Goal: Information Seeking & Learning: Compare options

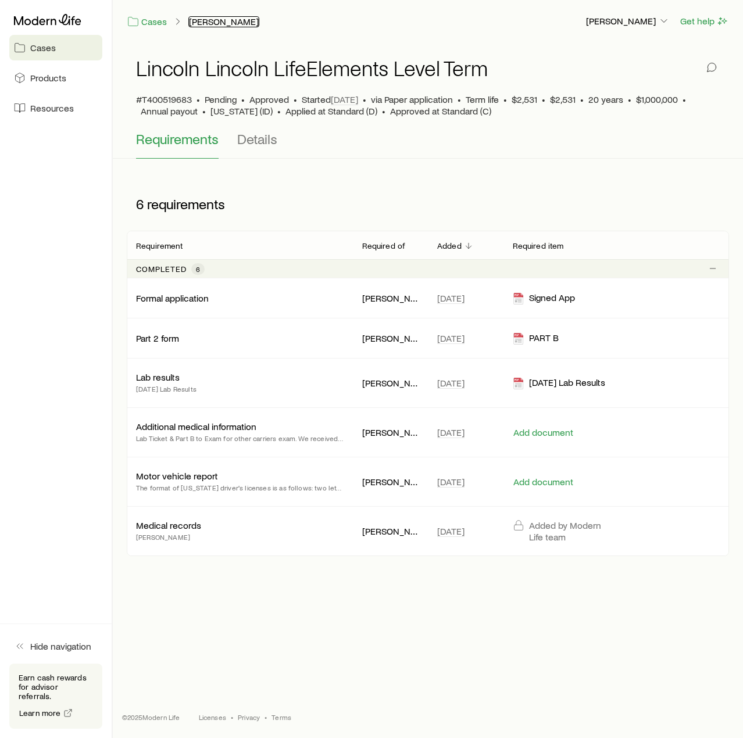
click at [207, 23] on link "[PERSON_NAME]" at bounding box center [223, 21] width 71 height 11
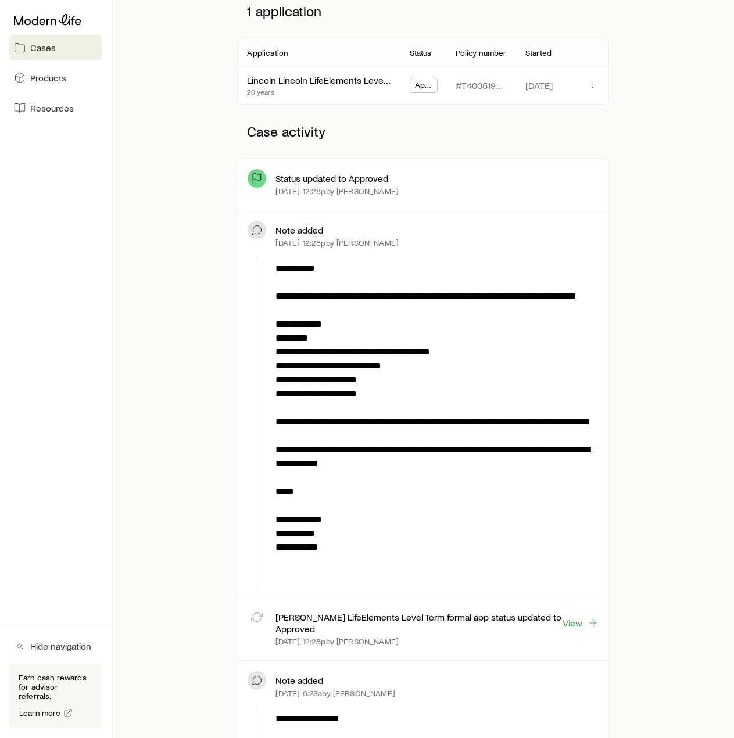
scroll to position [116, 0]
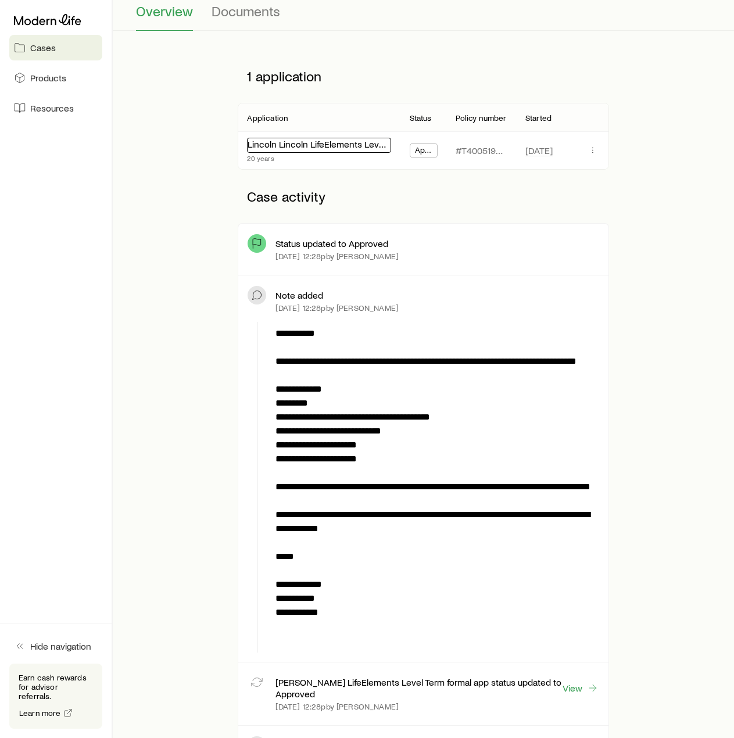
click at [332, 150] on div "Lincoln Lincoln LifeElements Level Term" at bounding box center [319, 145] width 144 height 15
click at [429, 153] on span "Approved" at bounding box center [424, 151] width 18 height 12
click at [588, 151] on icon "button" at bounding box center [592, 149] width 9 height 9
click at [349, 56] on div "1 application" at bounding box center [423, 75] width 371 height 53
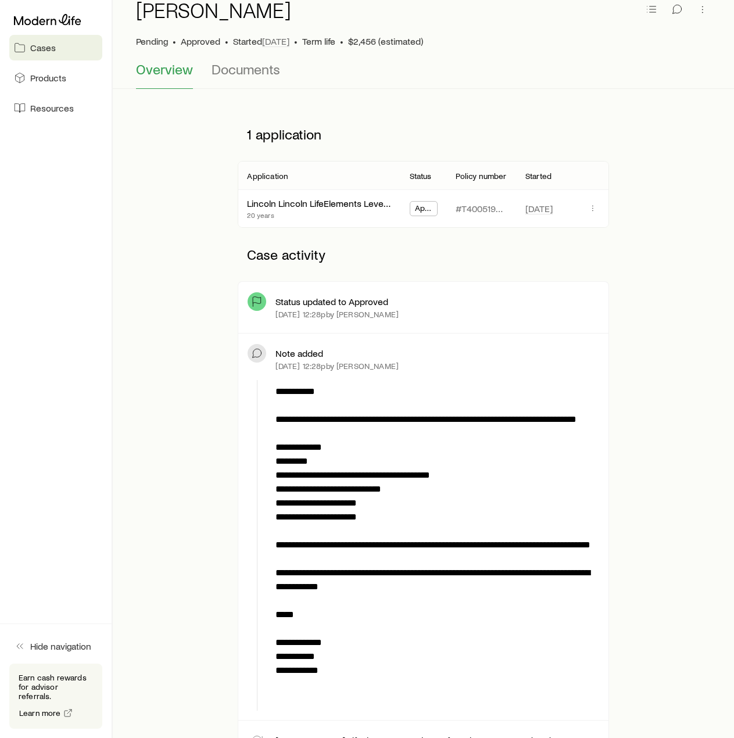
scroll to position [0, 0]
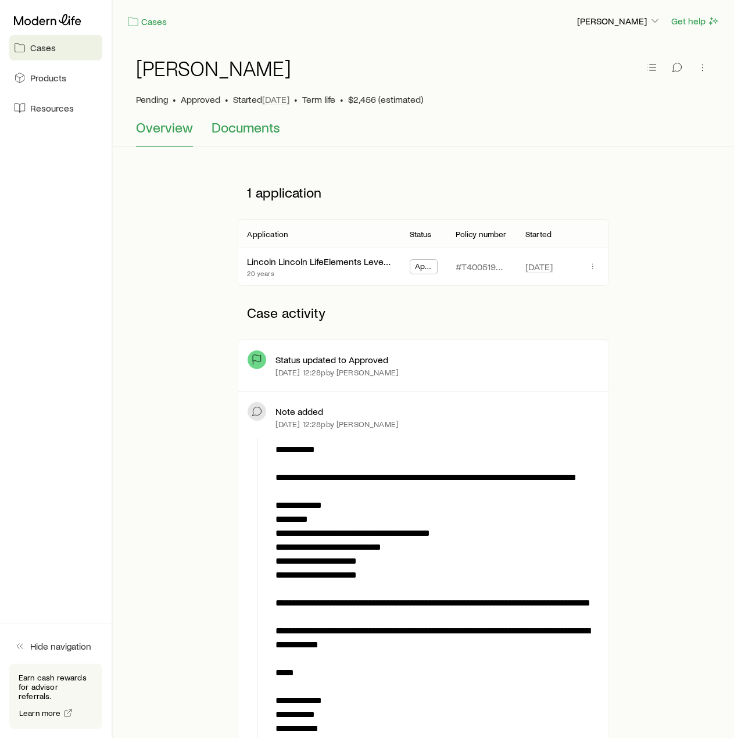
click at [257, 131] on span "Documents" at bounding box center [246, 127] width 69 height 16
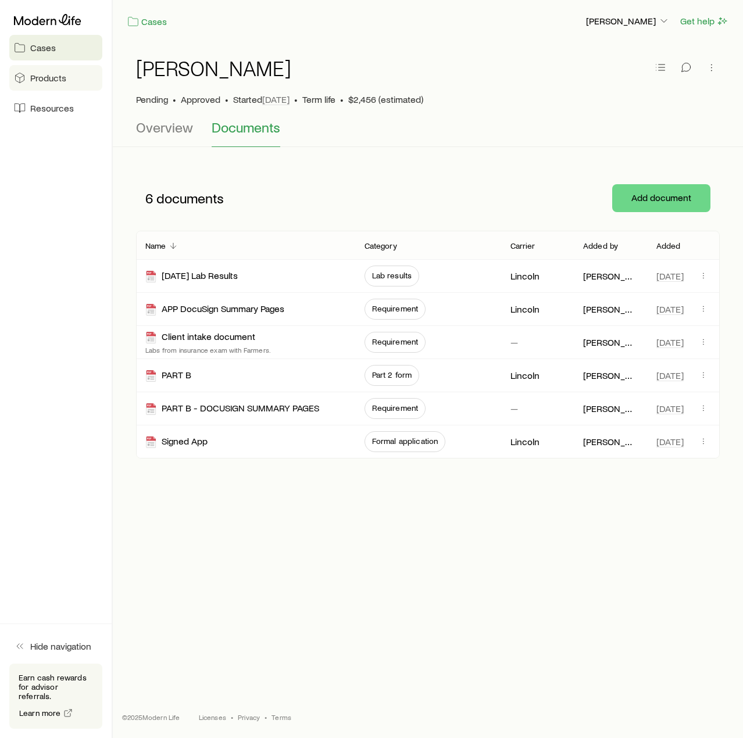
click at [41, 75] on span "Products" at bounding box center [48, 78] width 36 height 12
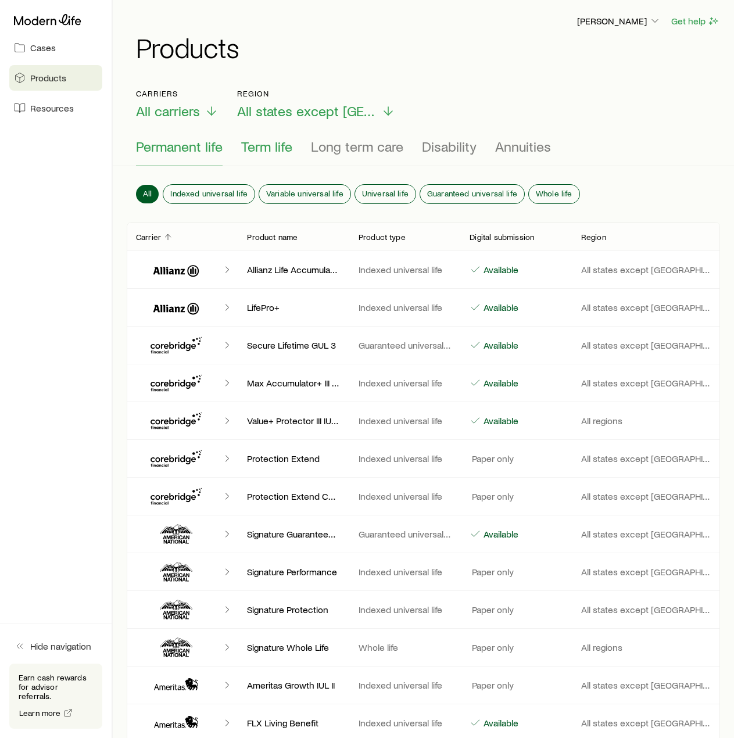
click at [260, 148] on span "Term life" at bounding box center [266, 146] width 51 height 16
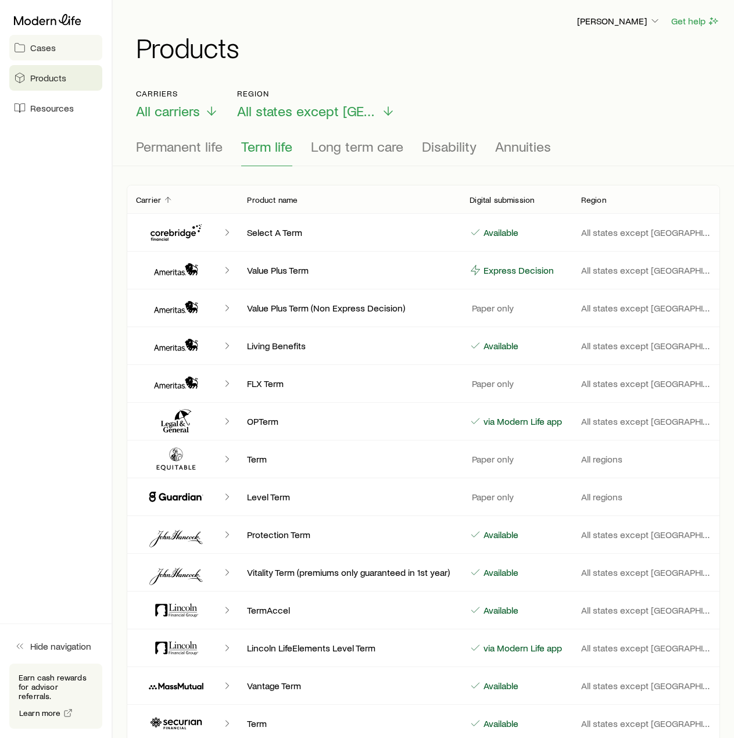
click at [35, 48] on span "Cases" at bounding box center [43, 48] width 26 height 12
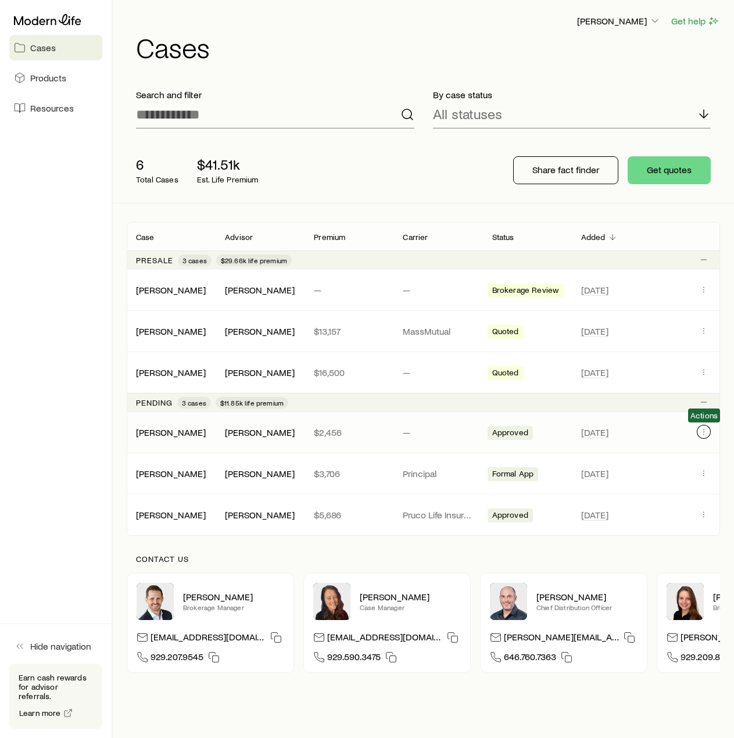
click at [701, 428] on icon "Client cases" at bounding box center [703, 431] width 9 height 9
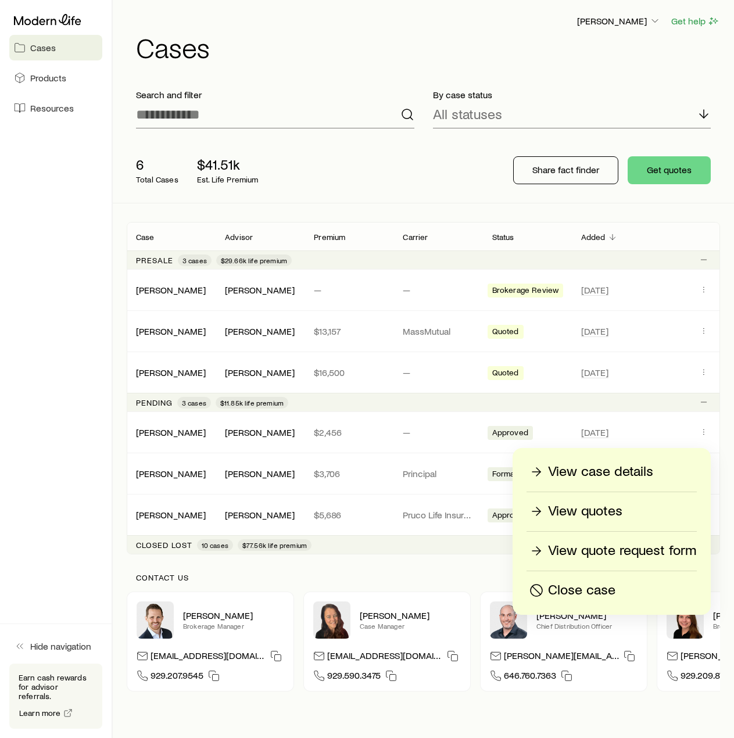
click at [593, 517] on p "View quotes" at bounding box center [585, 511] width 74 height 19
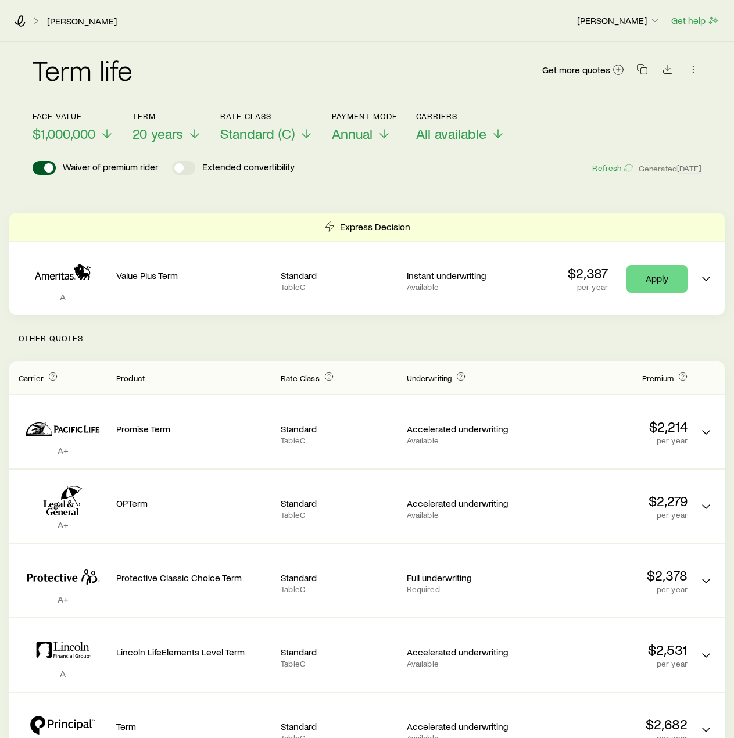
click at [280, 38] on div "[PERSON_NAME] [PERSON_NAME] Get help" at bounding box center [367, 21] width 734 height 42
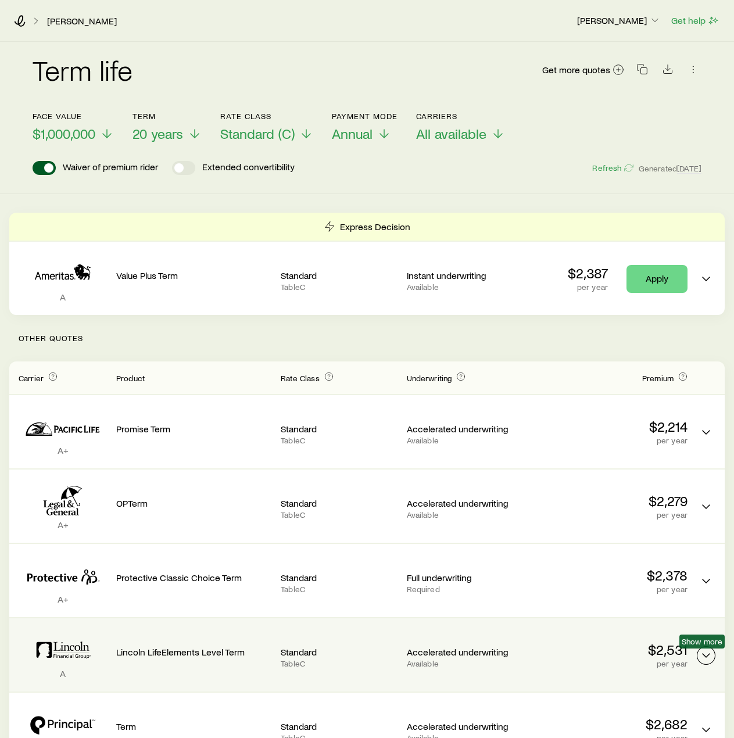
click at [704, 659] on icon "Term quotes" at bounding box center [706, 656] width 14 height 14
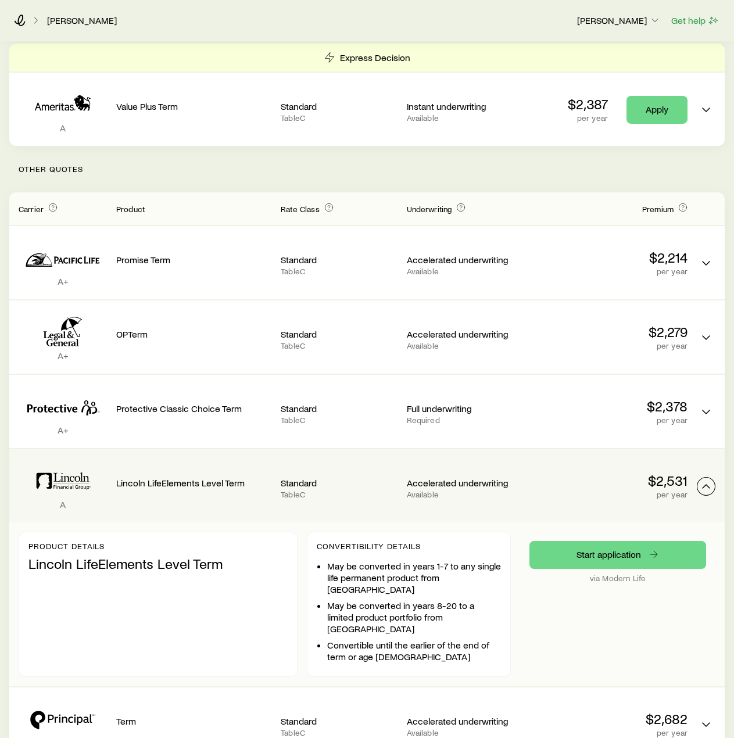
scroll to position [232, 0]
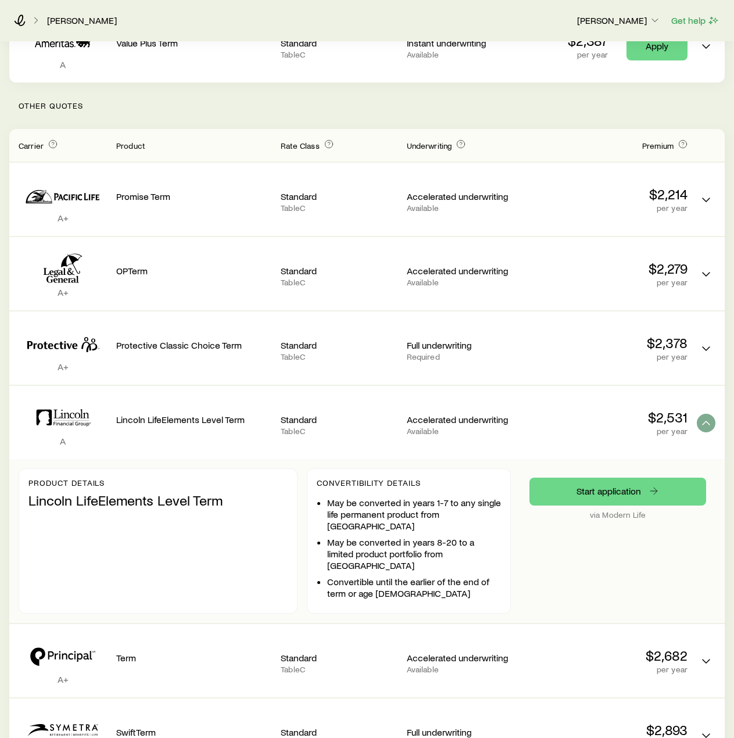
click at [194, 417] on p "Lincoln LifeElements Level Term" at bounding box center [193, 420] width 155 height 12
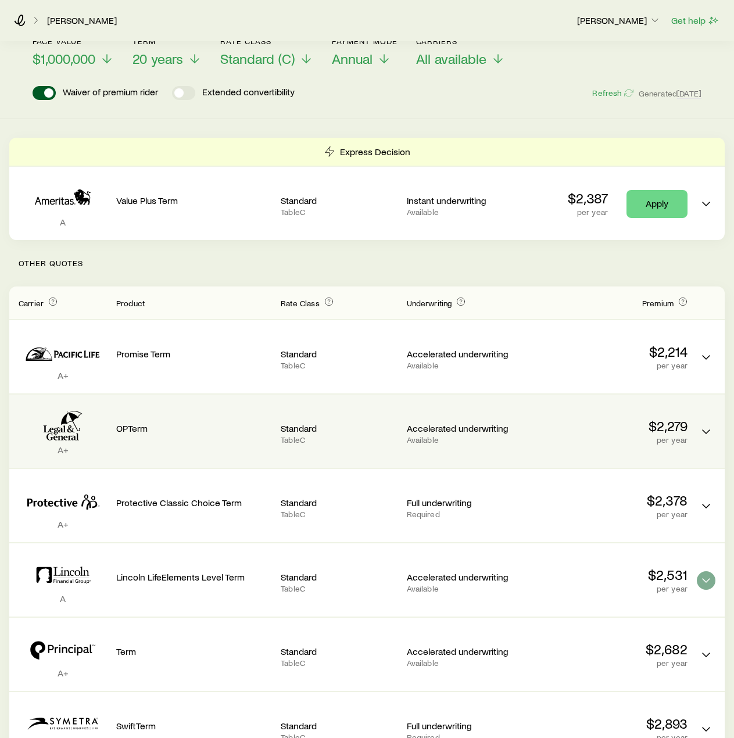
scroll to position [0, 0]
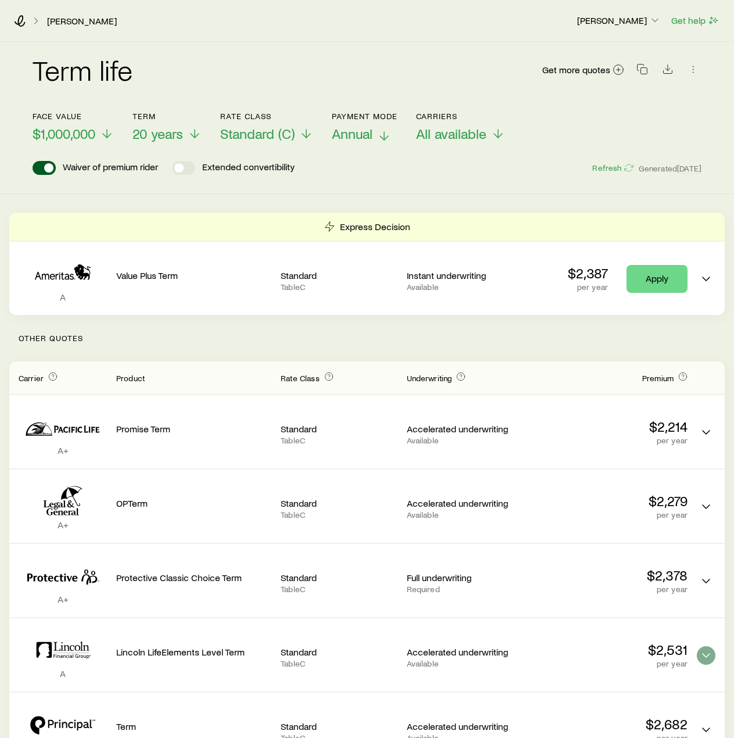
click at [359, 133] on span "Annual" at bounding box center [352, 134] width 41 height 16
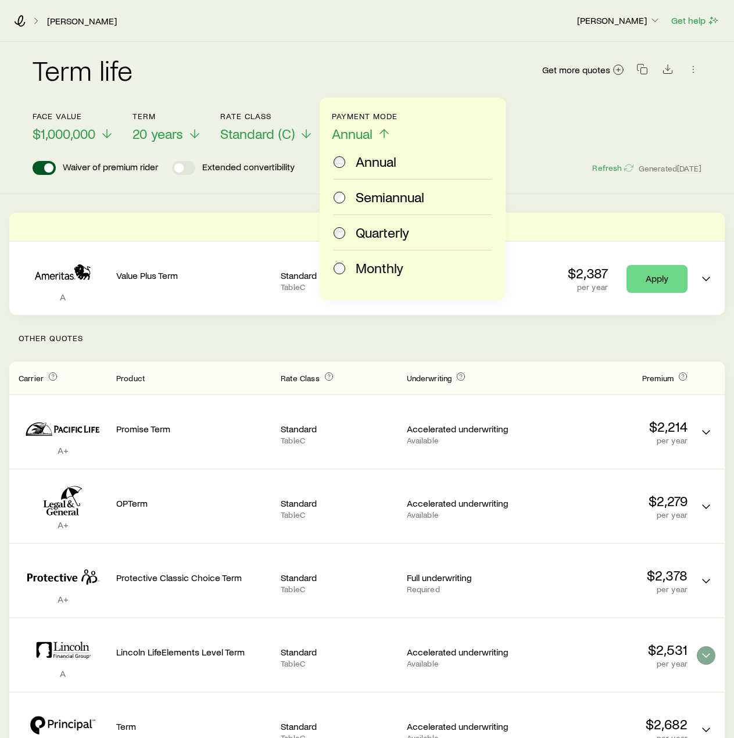
click at [352, 269] on div "Monthly" at bounding box center [410, 268] width 153 height 16
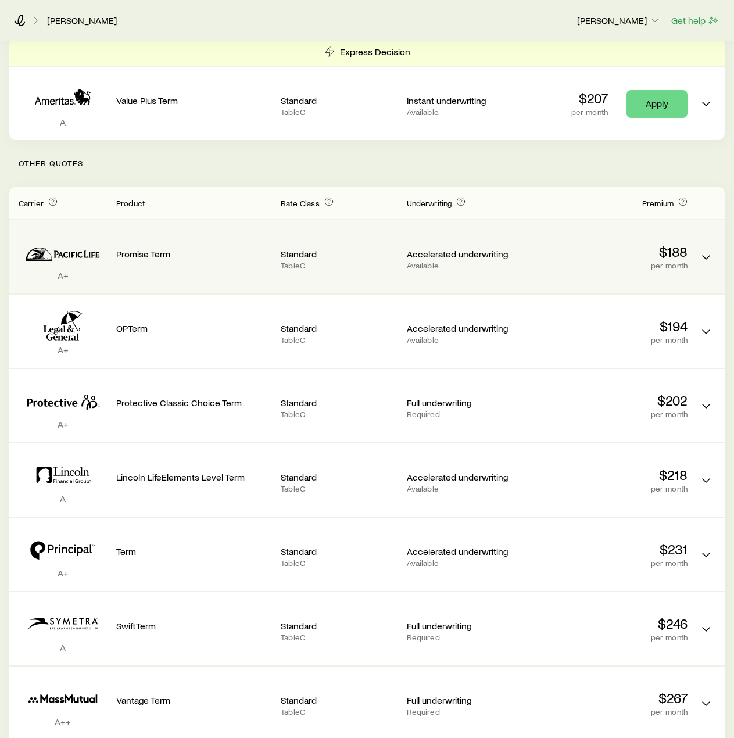
scroll to position [232, 0]
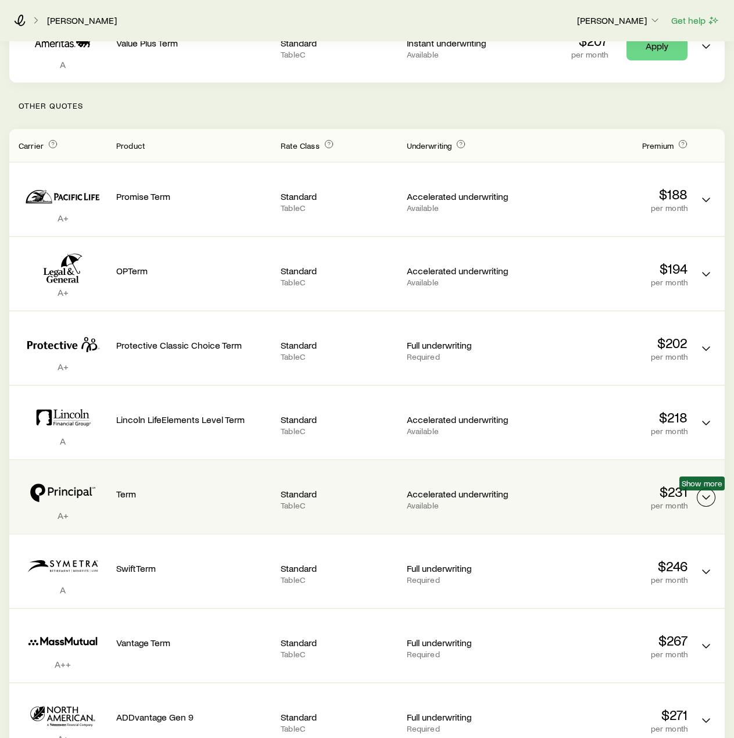
click at [704, 498] on polyline "Term quotes" at bounding box center [706, 497] width 7 height 3
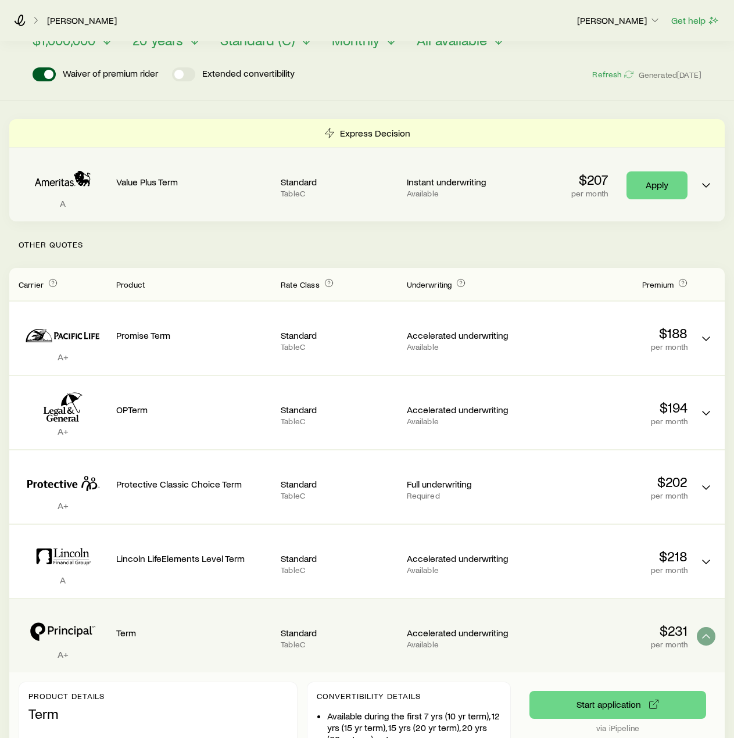
scroll to position [0, 0]
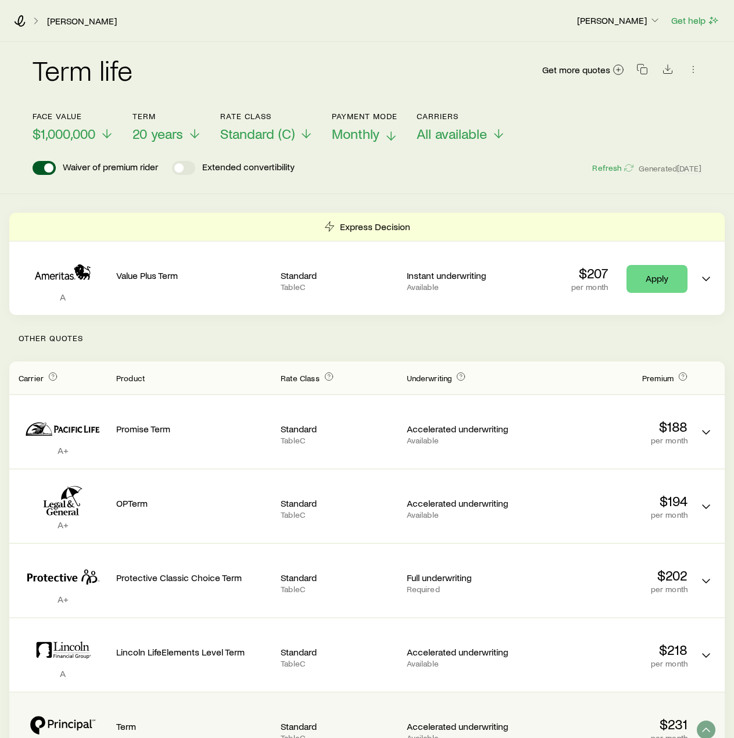
click at [363, 132] on span "Monthly" at bounding box center [356, 134] width 48 height 16
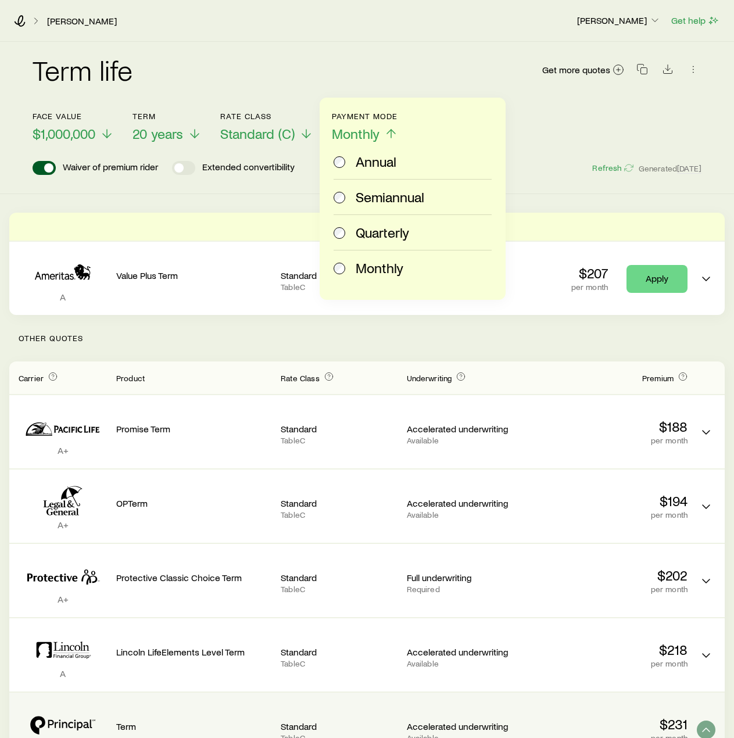
click at [363, 163] on span "Annual" at bounding box center [376, 161] width 41 height 16
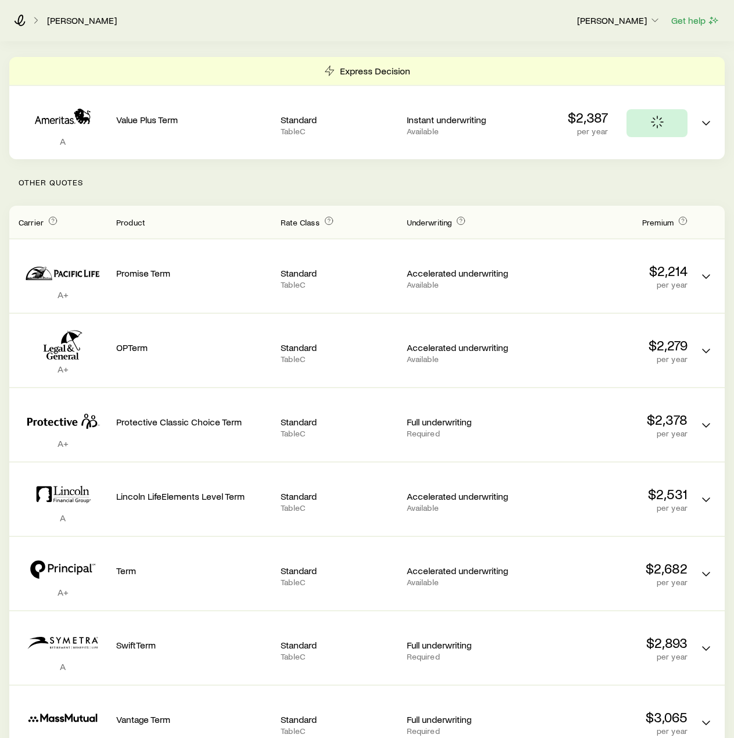
scroll to position [232, 0]
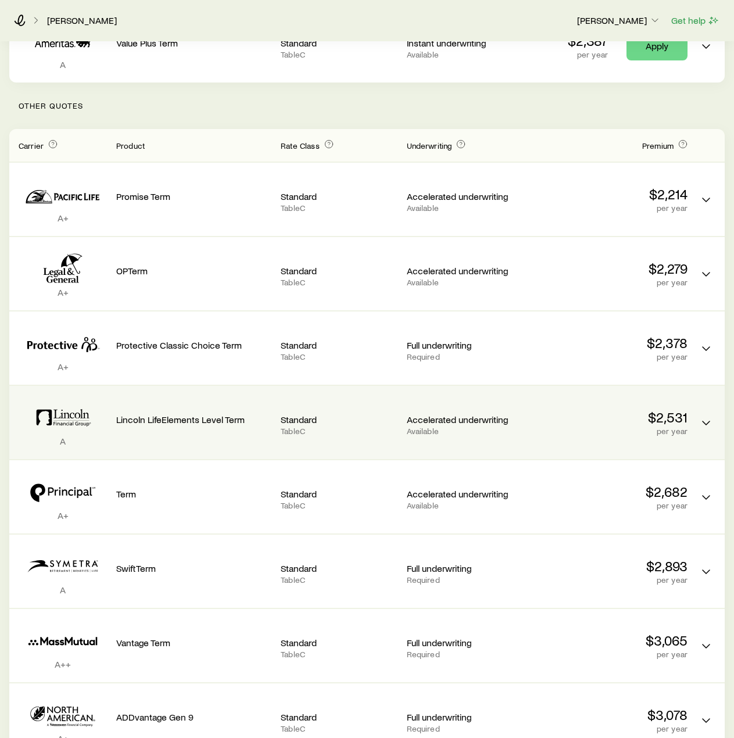
click at [67, 418] on icon "Term quotes" at bounding box center [63, 417] width 88 height 35
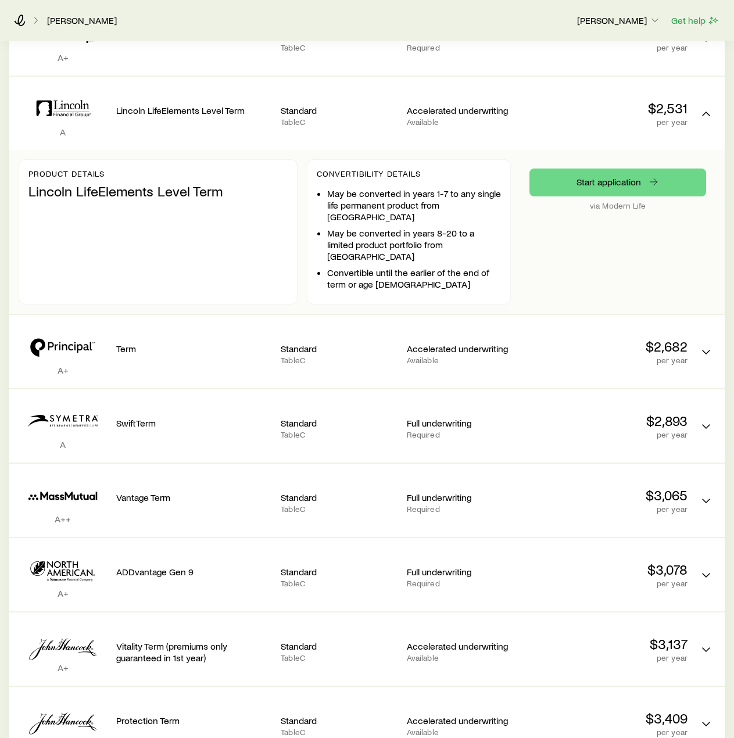
scroll to position [581, 0]
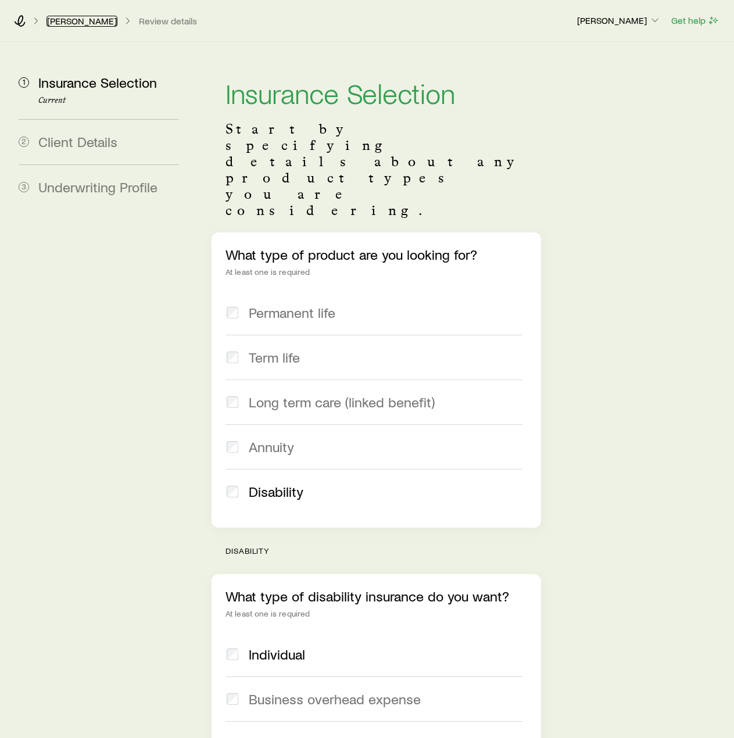
click at [86, 24] on link "[PERSON_NAME]" at bounding box center [81, 21] width 71 height 11
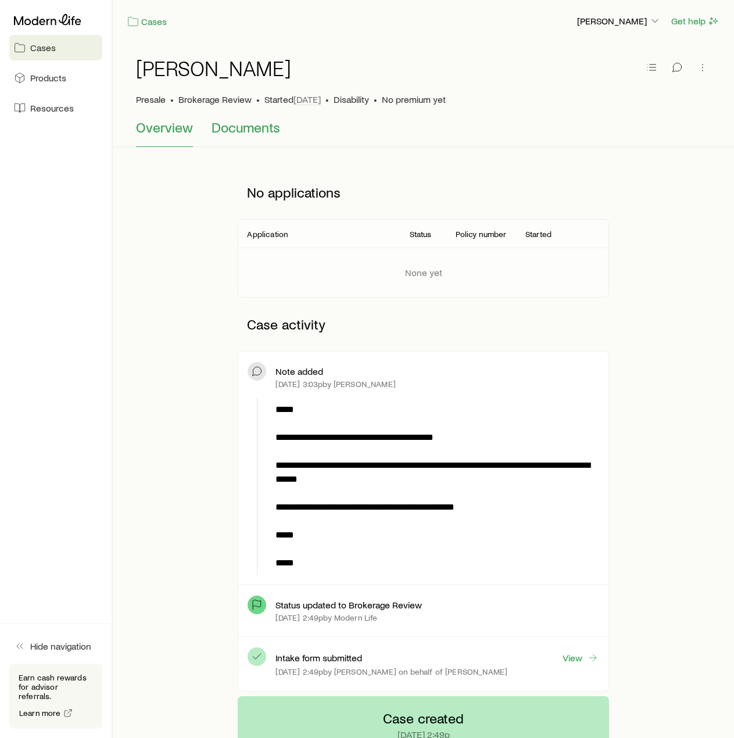
click at [253, 128] on span "Documents" at bounding box center [246, 127] width 69 height 16
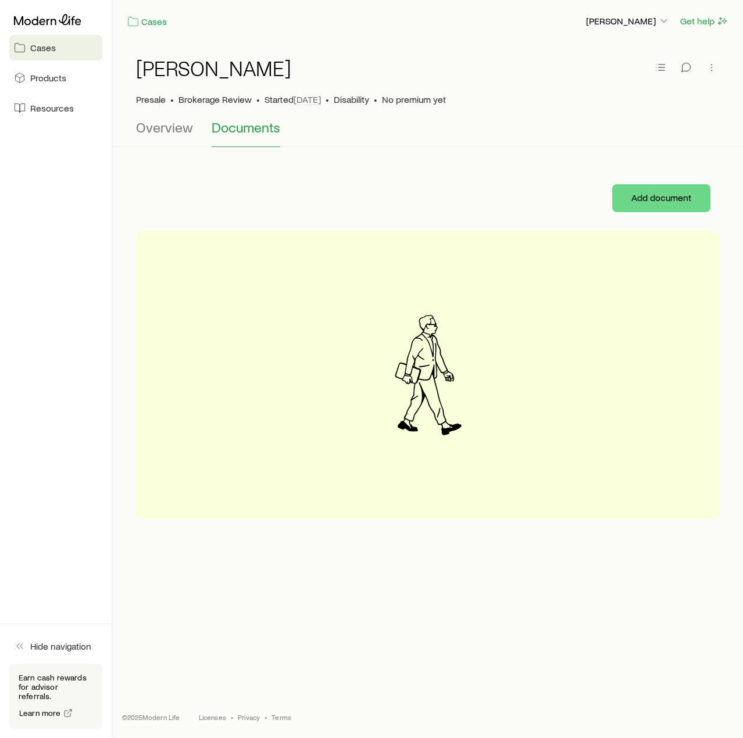
click at [152, 114] on div "Cozzetto, Dominic Presale • Brokerage Review • Started Sep 23 • Disability • No…" at bounding box center [428, 80] width 584 height 77
click at [162, 123] on span "Overview" at bounding box center [164, 127] width 57 height 16
